Goal: Task Accomplishment & Management: Complete application form

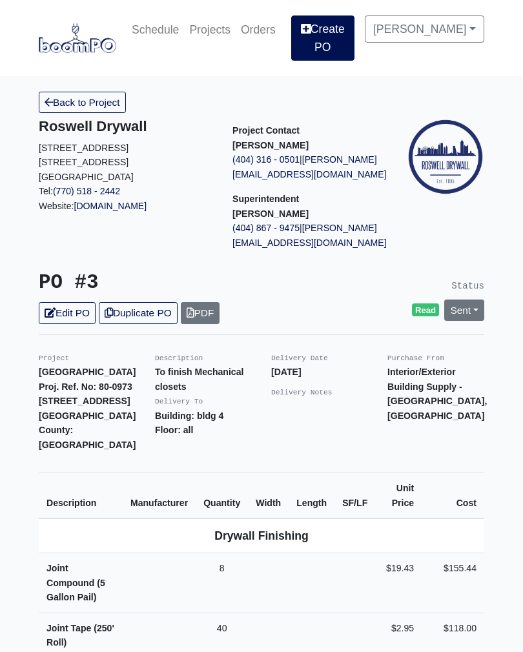
click at [336, 43] on link "Create PO" at bounding box center [322, 37] width 63 height 45
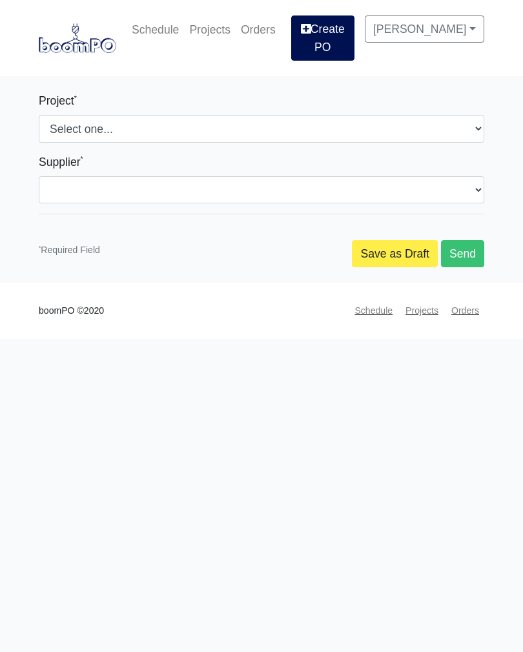
select select
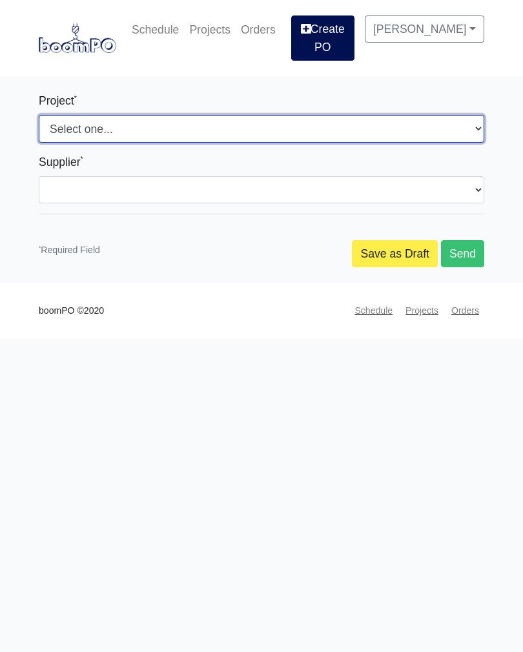
click at [165, 130] on select "Select one... Southern Post Nova at [GEOGRAPHIC_DATA]" at bounding box center [261, 128] width 445 height 27
select select "159"
select select
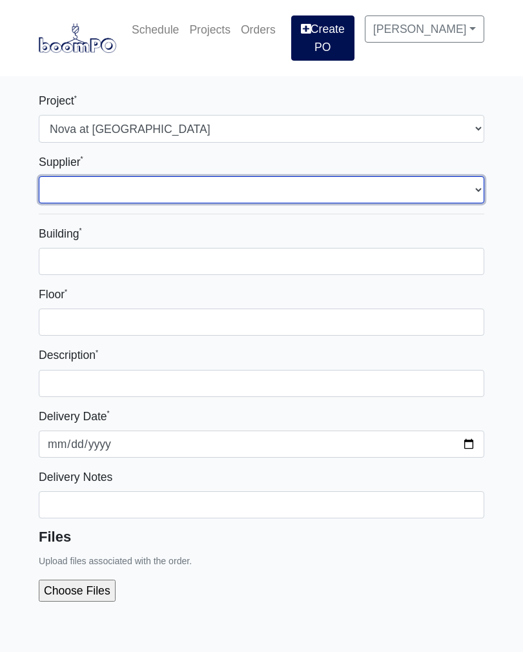
click at [158, 193] on select "Select one... Interior/Exterior Building Supply - [GEOGRAPHIC_DATA], [GEOGRAPHI…" at bounding box center [261, 189] width 445 height 27
select select "848"
select select
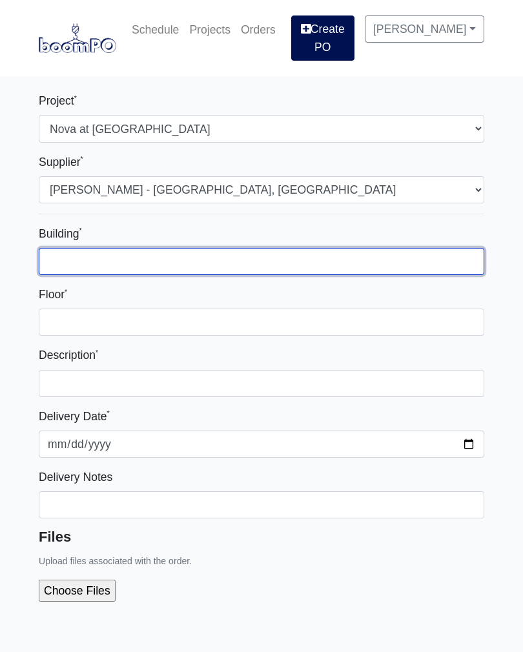
click at [167, 258] on input "Building *" at bounding box center [261, 261] width 445 height 27
type input "One"
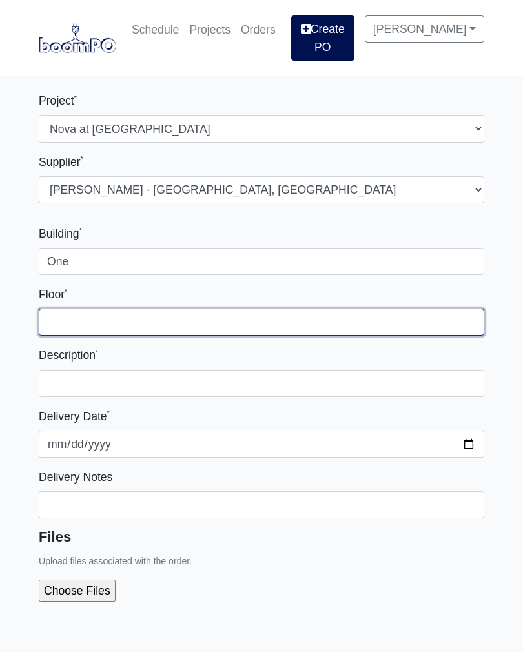
click at [154, 334] on input "Floor *" at bounding box center [261, 322] width 445 height 27
type input "A"
type input "Middle section and 2nd floor section 3"
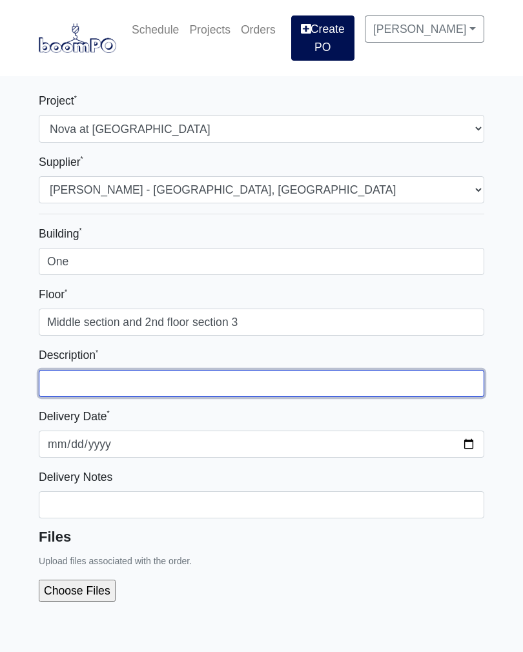
click at [234, 387] on input "text" at bounding box center [261, 383] width 445 height 27
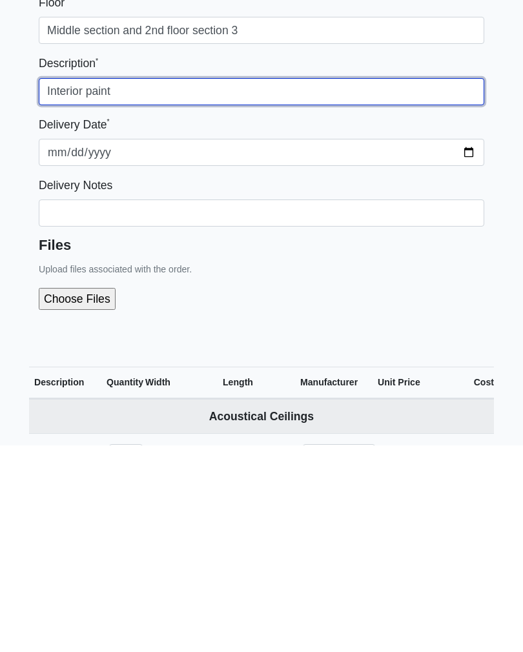
scroll to position [96, 0]
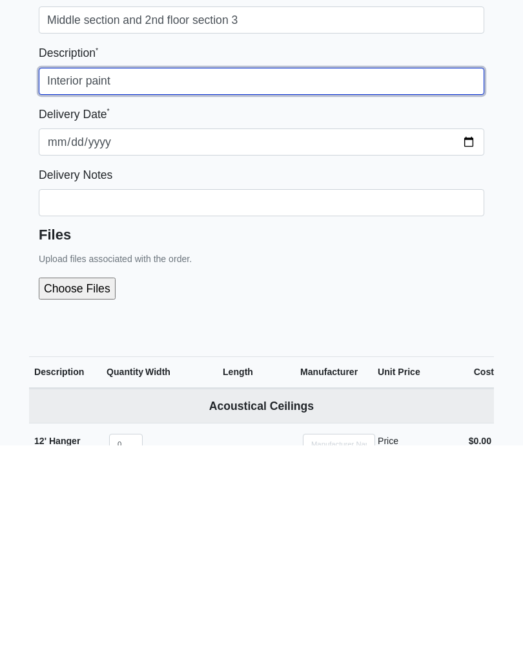
type input "Interior paint"
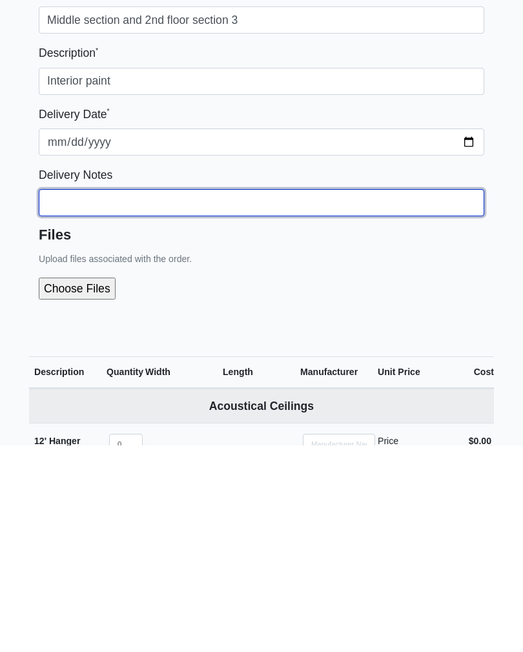
click at [283, 179] on input "Building *" at bounding box center [261, 165] width 445 height 27
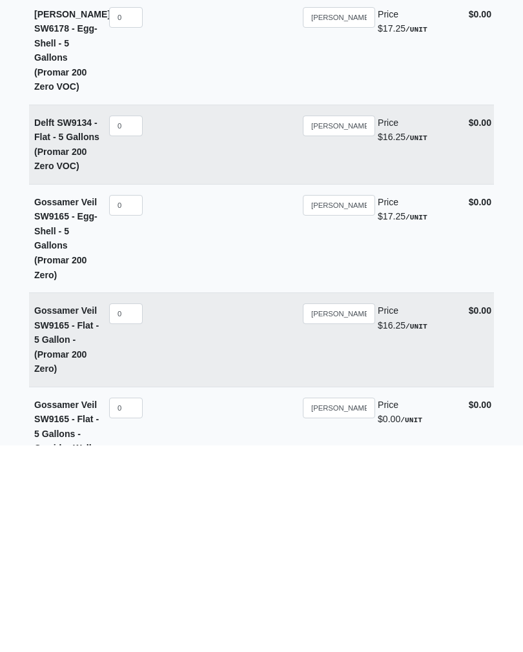
scroll to position [8248, 0]
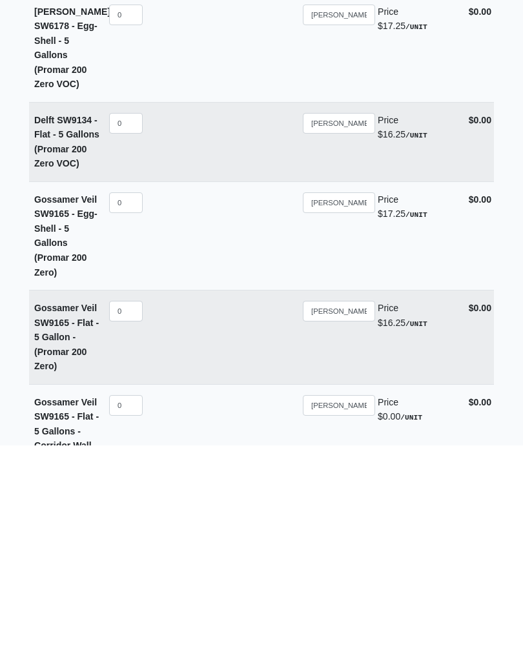
type input "I will pick up"
select select
type input "5"
select select
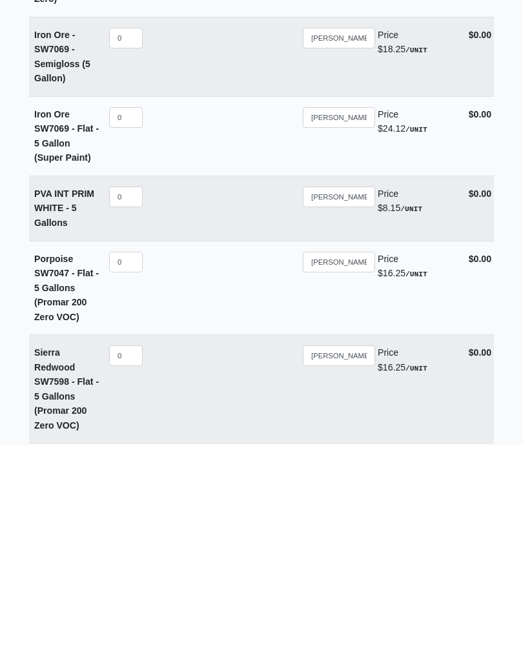
scroll to position [8916, 0]
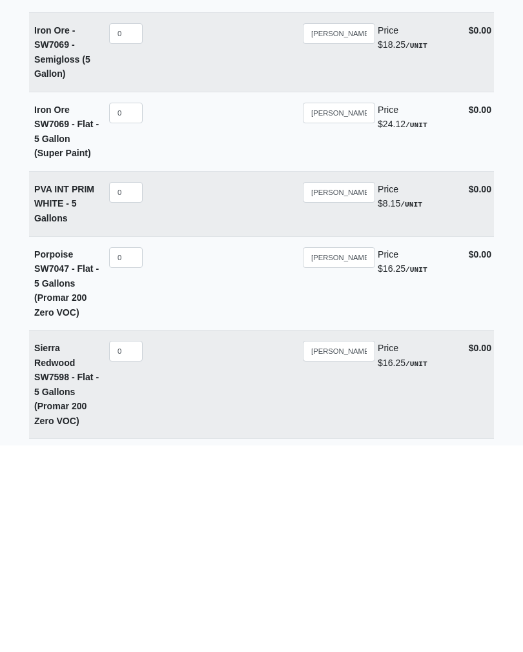
type input "5"
select select
type input "2"
select select
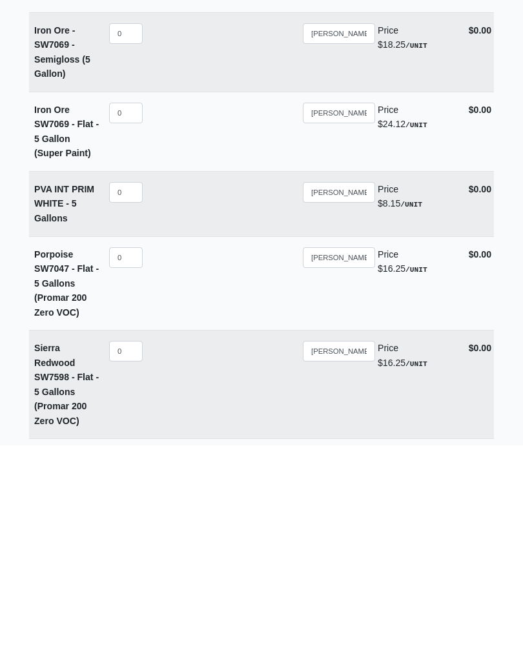
type input "20"
select select
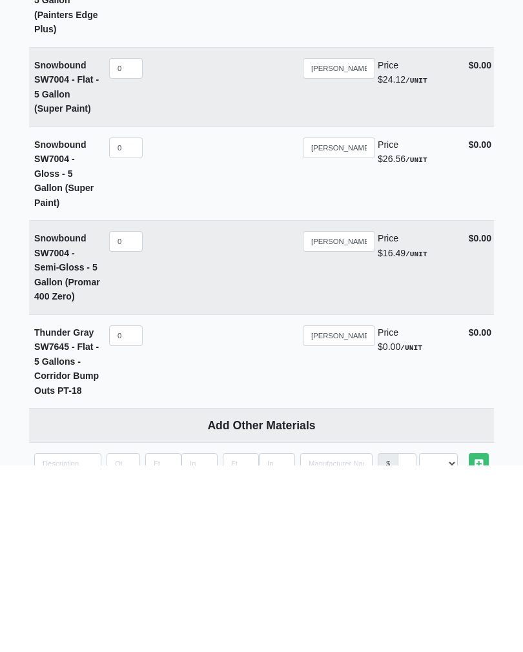
scroll to position [9770, 0]
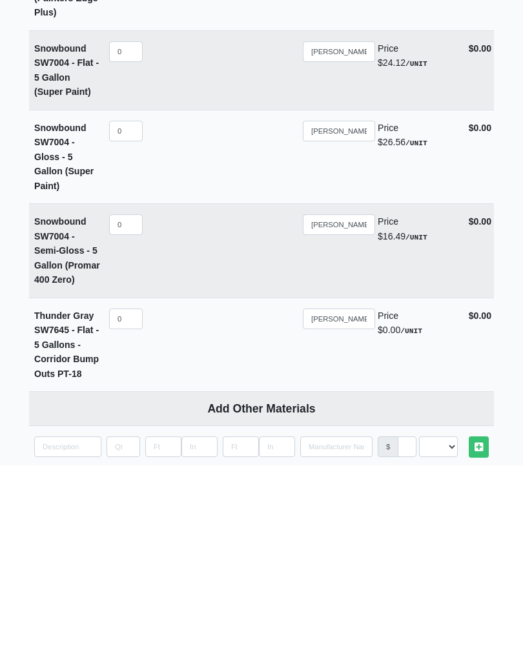
type input "20"
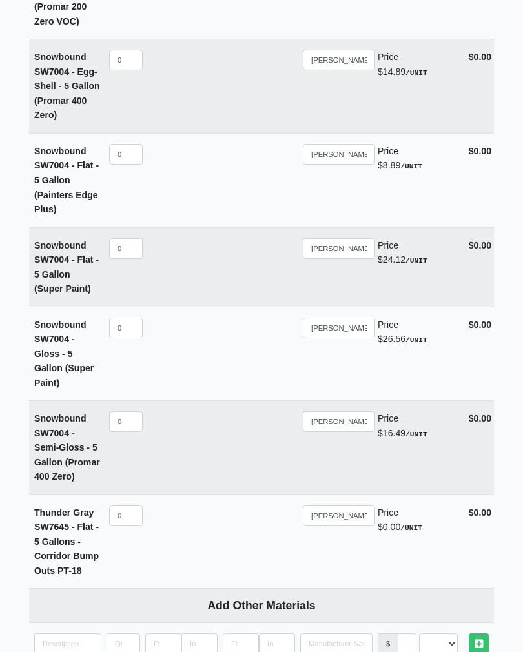
scroll to position [9761, 0]
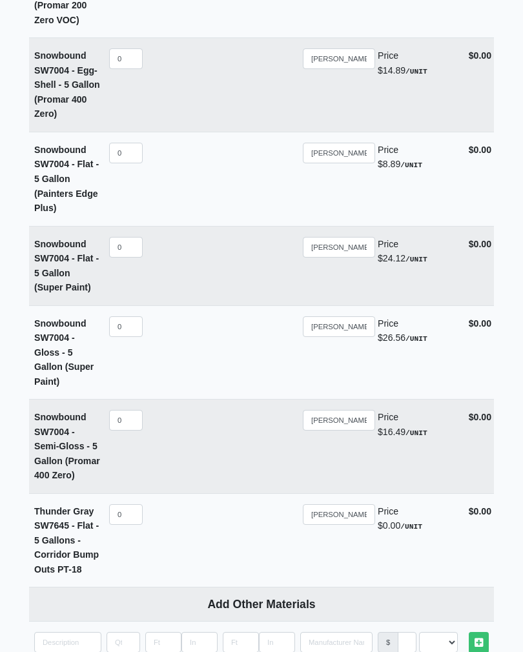
click at [238, 400] on td "Length" at bounding box center [261, 447] width 77 height 94
